Goal: Transaction & Acquisition: Purchase product/service

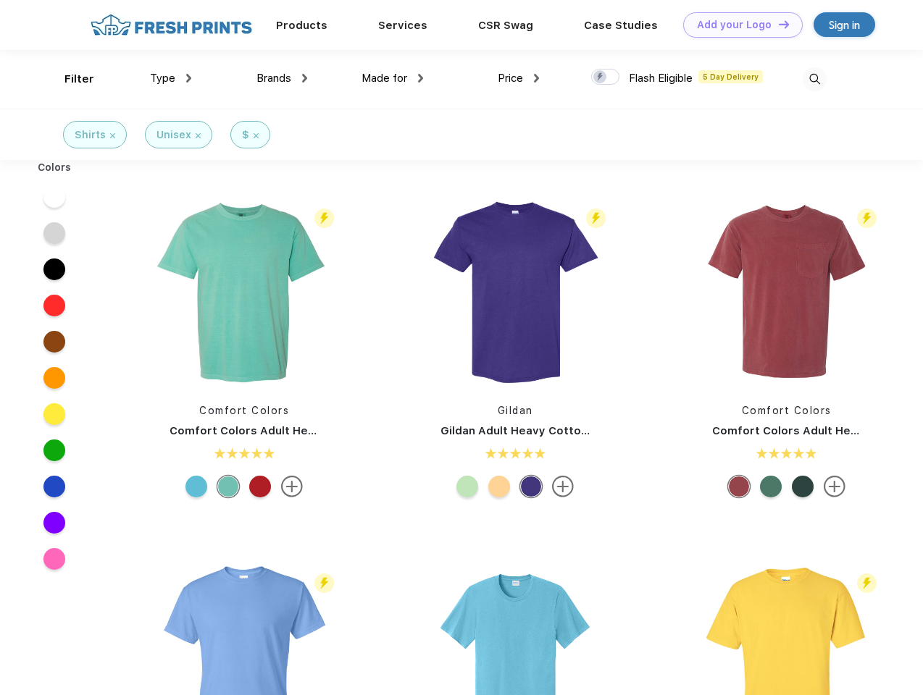
scroll to position [1, 0]
click at [737, 25] on link "Add your Logo Design Tool" at bounding box center [743, 24] width 120 height 25
click at [0, 0] on div "Design Tool" at bounding box center [0, 0] width 0 height 0
click at [777, 24] on link "Add your Logo Design Tool" at bounding box center [743, 24] width 120 height 25
click at [70, 79] on div "Filter" at bounding box center [79, 79] width 30 height 17
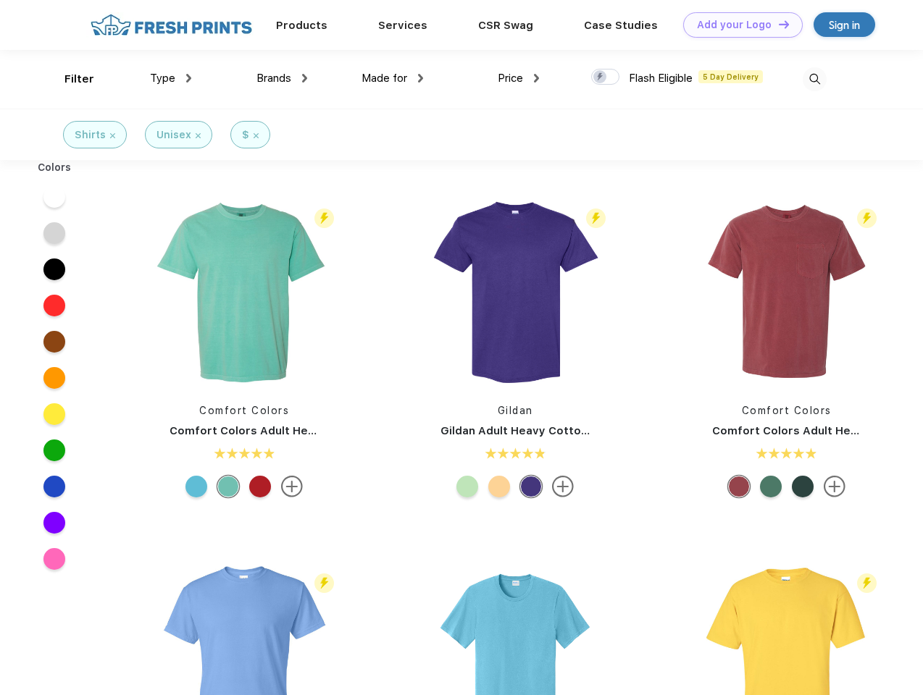
click at [171, 78] on span "Type" at bounding box center [162, 78] width 25 height 13
click at [282, 78] on span "Brands" at bounding box center [273, 78] width 35 height 13
click at [393, 78] on span "Made for" at bounding box center [384, 78] width 46 height 13
click at [519, 78] on span "Price" at bounding box center [510, 78] width 25 height 13
click at [606, 78] on div at bounding box center [605, 77] width 28 height 16
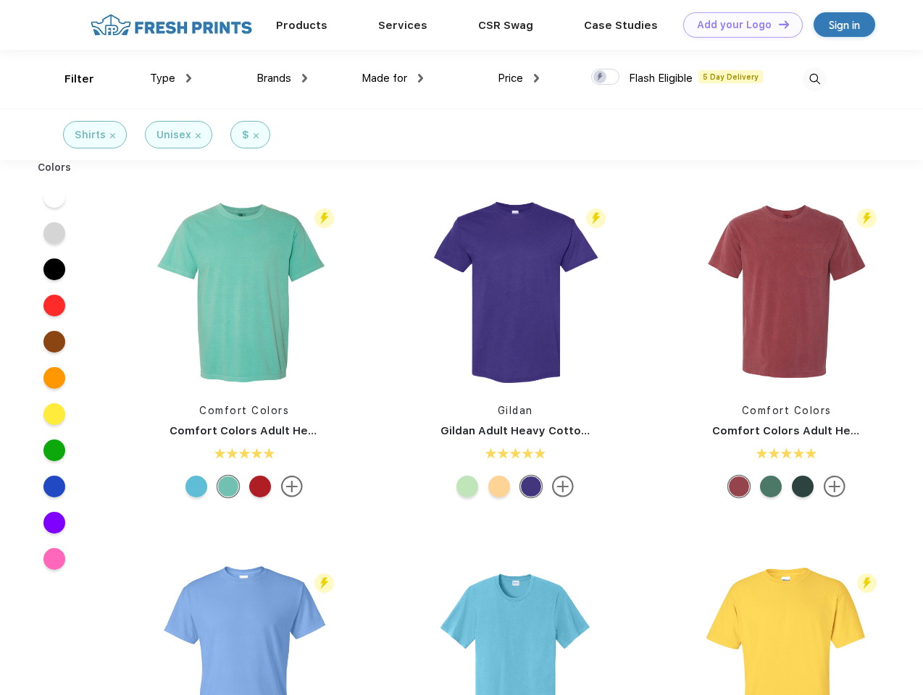
click at [601, 78] on input "checkbox" at bounding box center [595, 72] width 9 height 9
click at [814, 79] on img at bounding box center [815, 79] width 24 height 24
